Goal: Use online tool/utility: Utilize a website feature to perform a specific function

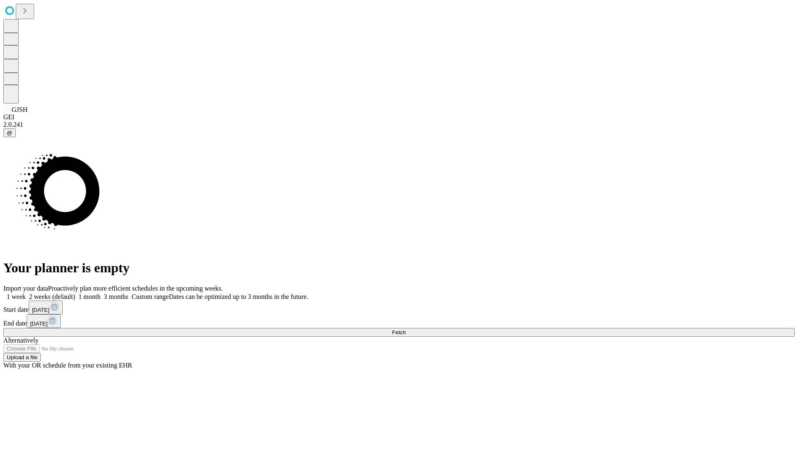
click at [406, 329] on span "Fetch" at bounding box center [399, 332] width 14 height 6
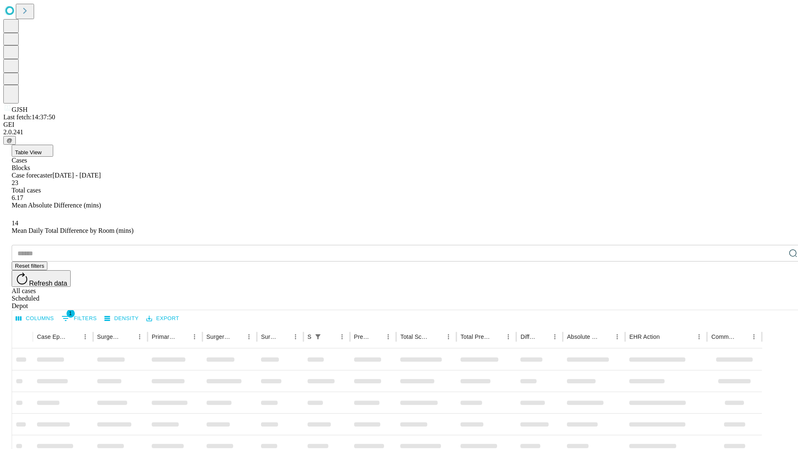
click at [42, 149] on span "Table View" at bounding box center [28, 152] width 27 height 6
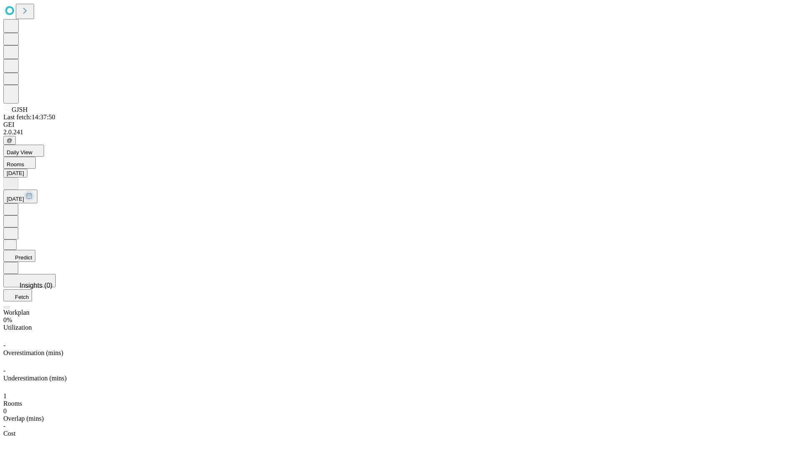
click at [35, 250] on button "Predict" at bounding box center [19, 256] width 32 height 12
